Goal: Find specific page/section: Find specific page/section

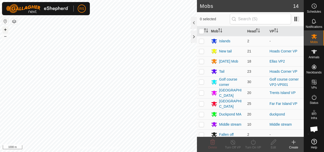
click at [6, 28] on button "+" at bounding box center [5, 30] width 6 height 6
click at [228, 4] on h2 "Mobs" at bounding box center [246, 6] width 93 height 6
click at [5, 29] on button "+" at bounding box center [5, 30] width 6 height 6
